Goal: Task Accomplishment & Management: Use online tool/utility

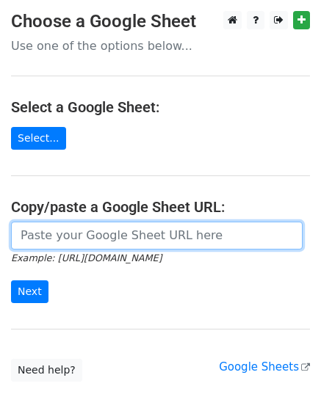
paste input "https://docs.google.com/spreadsheets/d/1irYNWPxuIOqPKGXaWikqvIBfF3_KiVzsTLN3BRp…"
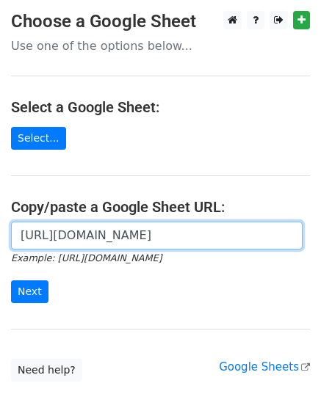
scroll to position [0, 311]
type input "https://docs.google.com/spreadsheets/d/1irYNWPxuIOqPKGXaWikqvIBfF3_KiVzsTLN3BRp…"
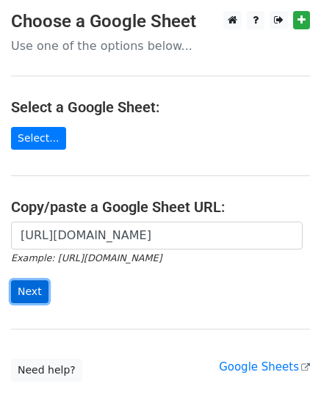
scroll to position [0, 0]
click at [24, 293] on input "Next" at bounding box center [29, 292] width 37 height 23
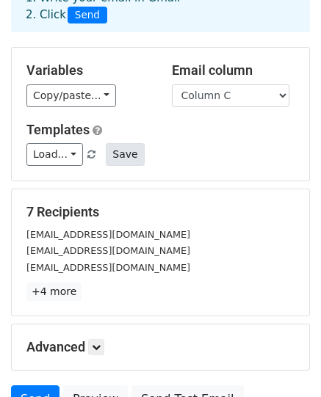
scroll to position [73, 0]
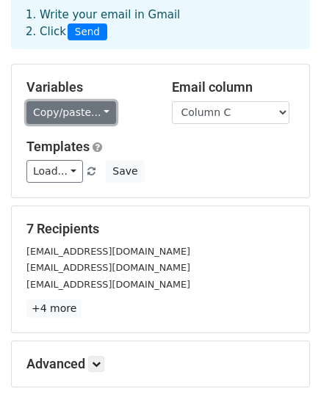
click at [86, 112] on link "Copy/paste..." at bounding box center [71, 112] width 90 height 23
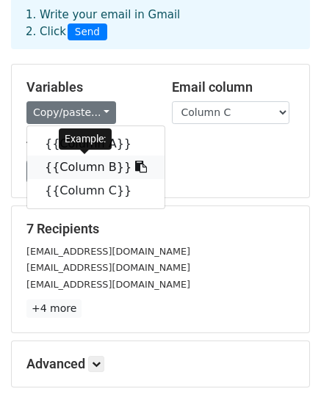
click at [84, 165] on link "{{Column B}}" at bounding box center [95, 168] width 137 height 24
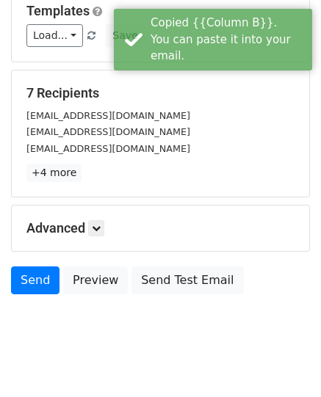
scroll to position [220, 0]
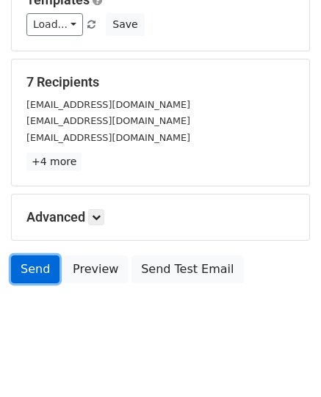
click at [44, 267] on link "Send" at bounding box center [35, 270] width 48 height 28
click at [37, 267] on link "Send" at bounding box center [35, 270] width 48 height 28
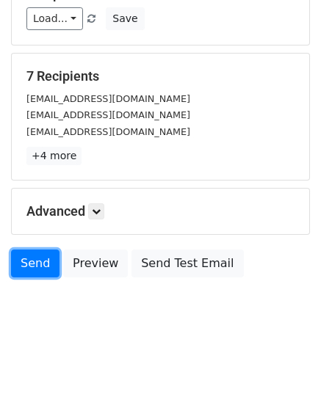
scroll to position [228, 0]
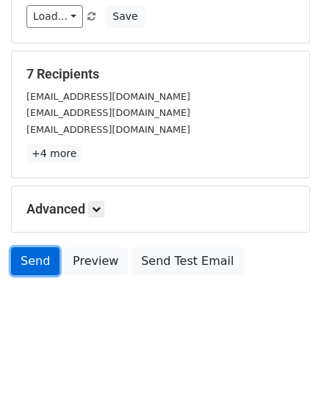
click at [27, 256] on link "Send" at bounding box center [35, 262] width 48 height 28
click at [37, 259] on link "Send" at bounding box center [35, 262] width 48 height 28
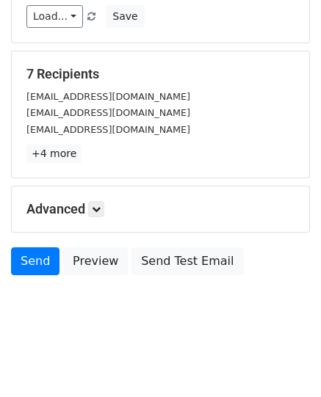
click at [110, 198] on div "Advanced Tracking Track Opens UTM Codes Track Clicks Filters Only include sprea…" at bounding box center [160, 210] width 297 height 46
click at [100, 205] on icon at bounding box center [96, 209] width 9 height 9
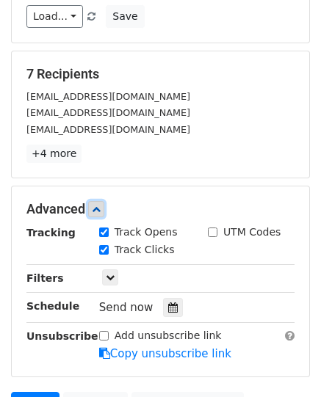
click at [100, 205] on icon at bounding box center [96, 209] width 9 height 9
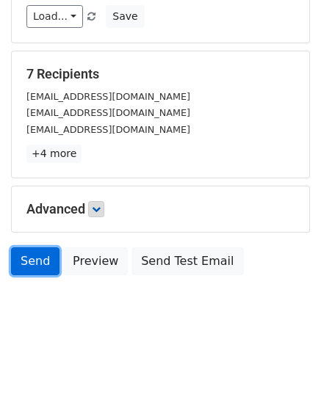
click at [25, 264] on link "Send" at bounding box center [35, 262] width 48 height 28
click at [40, 258] on link "Send" at bounding box center [35, 262] width 48 height 28
click at [43, 258] on link "Send" at bounding box center [35, 262] width 48 height 28
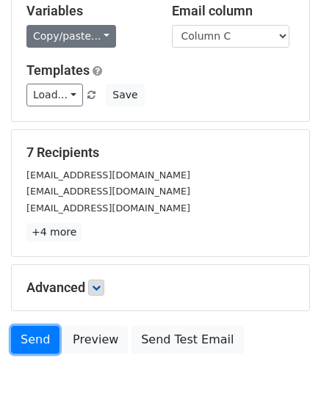
scroll to position [82, 0]
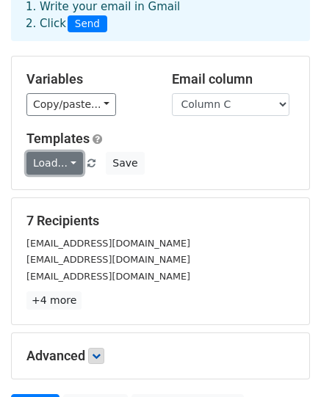
click at [54, 159] on link "Load..." at bounding box center [54, 163] width 57 height 23
click at [150, 145] on h5 "Templates" at bounding box center [160, 139] width 268 height 16
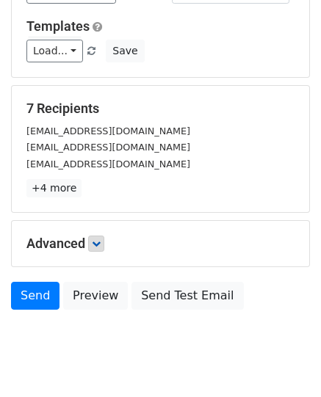
scroll to position [228, 0]
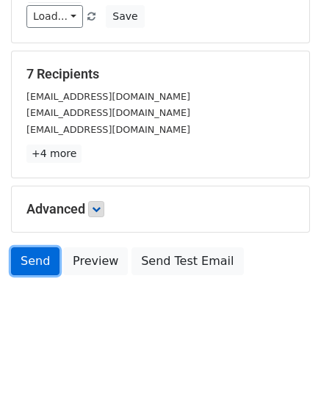
click at [32, 259] on link "Send" at bounding box center [35, 262] width 48 height 28
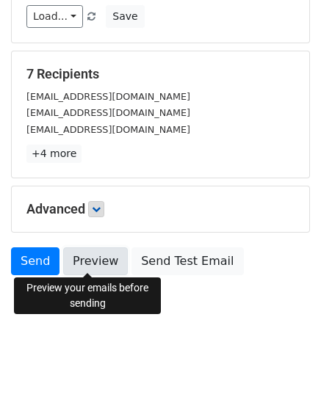
click at [80, 256] on link "Preview" at bounding box center [95, 262] width 65 height 28
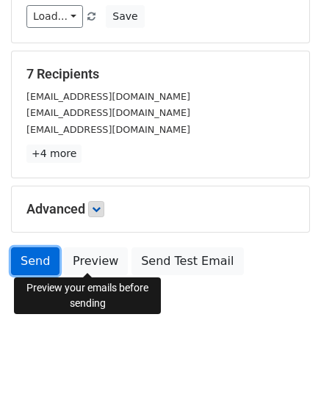
click at [37, 255] on link "Send" at bounding box center [35, 262] width 48 height 28
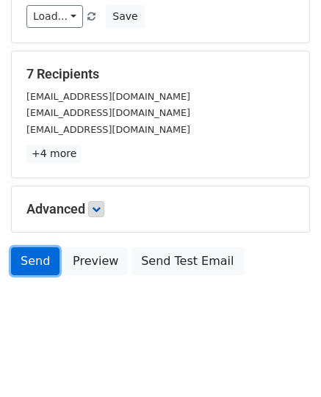
click at [35, 257] on link "Send" at bounding box center [35, 262] width 48 height 28
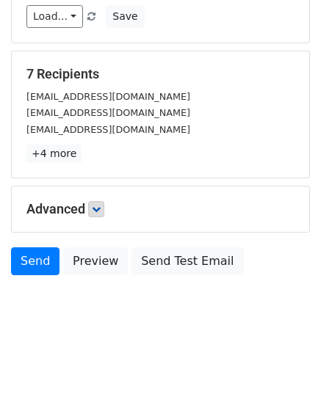
click at [119, 296] on body "New Campaign Daily emails left: 50 Google Sheet: Untitled spreadsheet 1. Write …" at bounding box center [160, 62] width 321 height 559
click at [113, 295] on body "New Campaign Daily emails left: 50 Google Sheet: Untitled spreadsheet 1. Write …" at bounding box center [160, 62] width 321 height 559
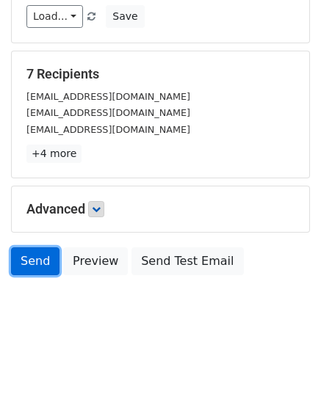
click at [26, 256] on link "Send" at bounding box center [35, 262] width 48 height 28
click at [38, 259] on link "Send" at bounding box center [35, 262] width 48 height 28
click at [29, 257] on link "Send" at bounding box center [35, 262] width 48 height 28
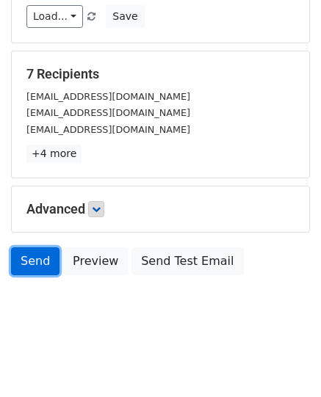
click at [40, 259] on link "Send" at bounding box center [35, 262] width 48 height 28
click at [48, 256] on link "Send" at bounding box center [35, 262] width 48 height 28
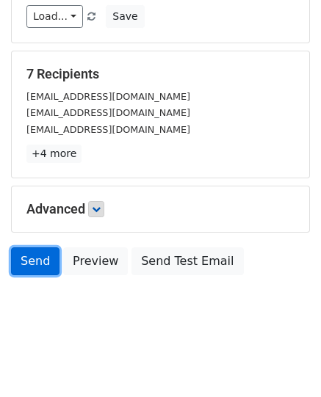
click at [48, 256] on link "Send" at bounding box center [35, 262] width 48 height 28
click at [34, 255] on link "Send" at bounding box center [35, 262] width 48 height 28
click at [34, 256] on link "Send" at bounding box center [35, 262] width 48 height 28
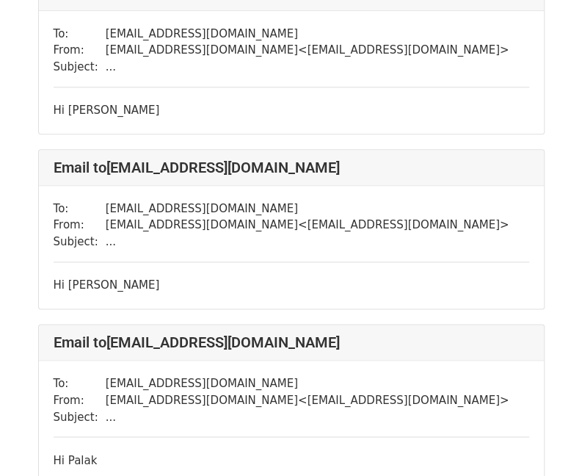
scroll to position [588, 0]
